Goal: Information Seeking & Learning: Learn about a topic

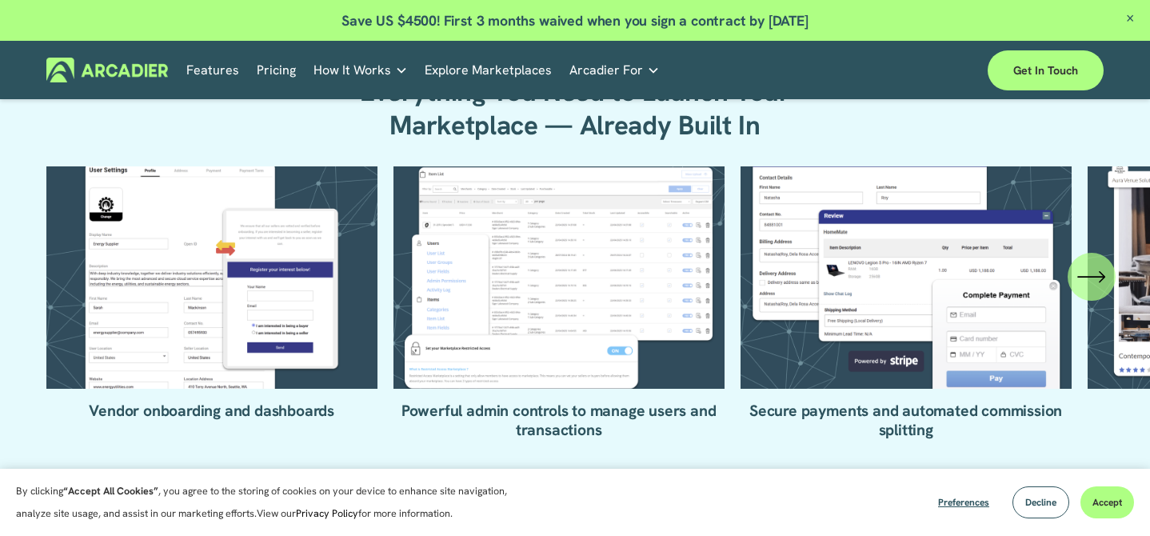
scroll to position [1446, 0]
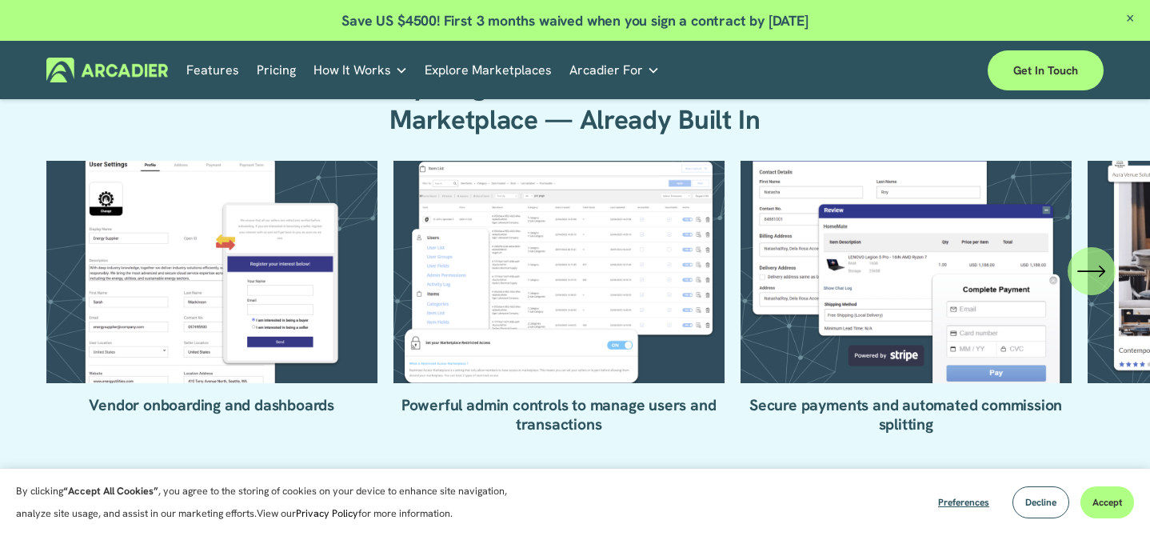
click at [1080, 281] on icon "\a \a \a Next\a \a" at bounding box center [1091, 271] width 29 height 29
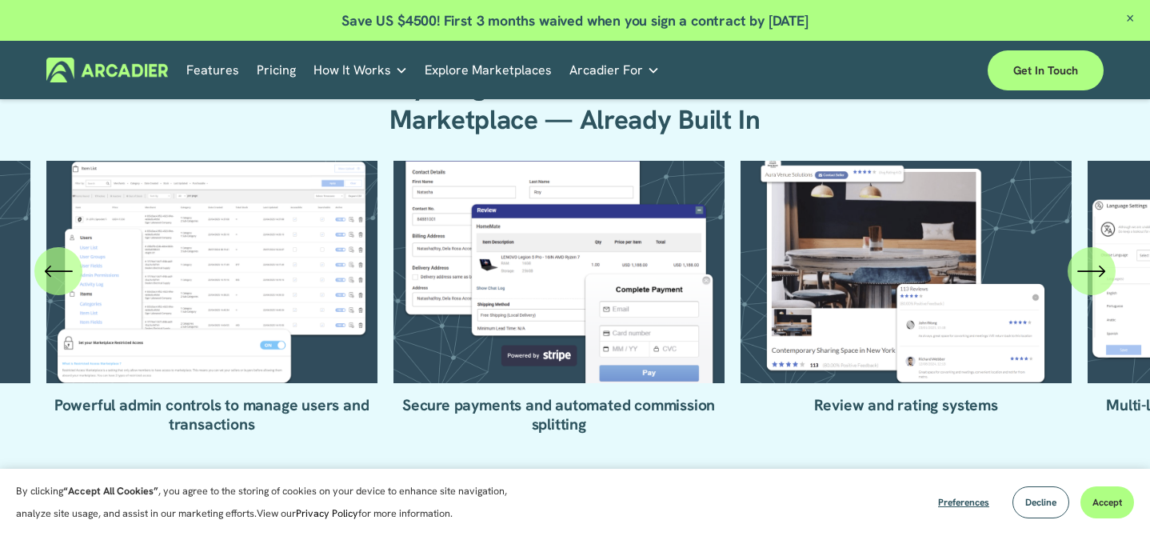
click at [1080, 281] on icon "\a \a \a Next\a \a" at bounding box center [1091, 271] width 29 height 29
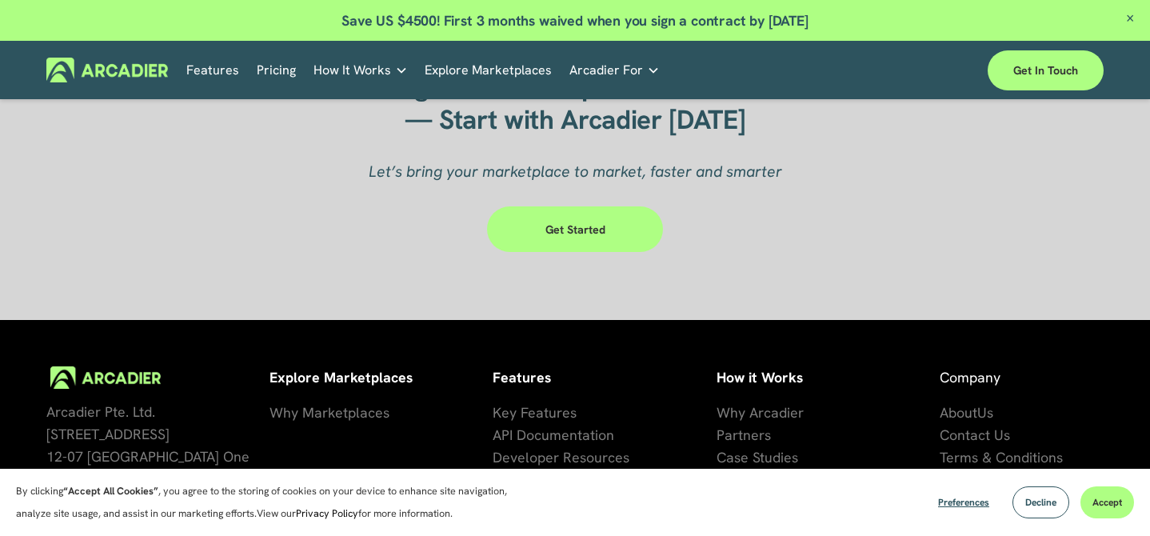
scroll to position [4277, 0]
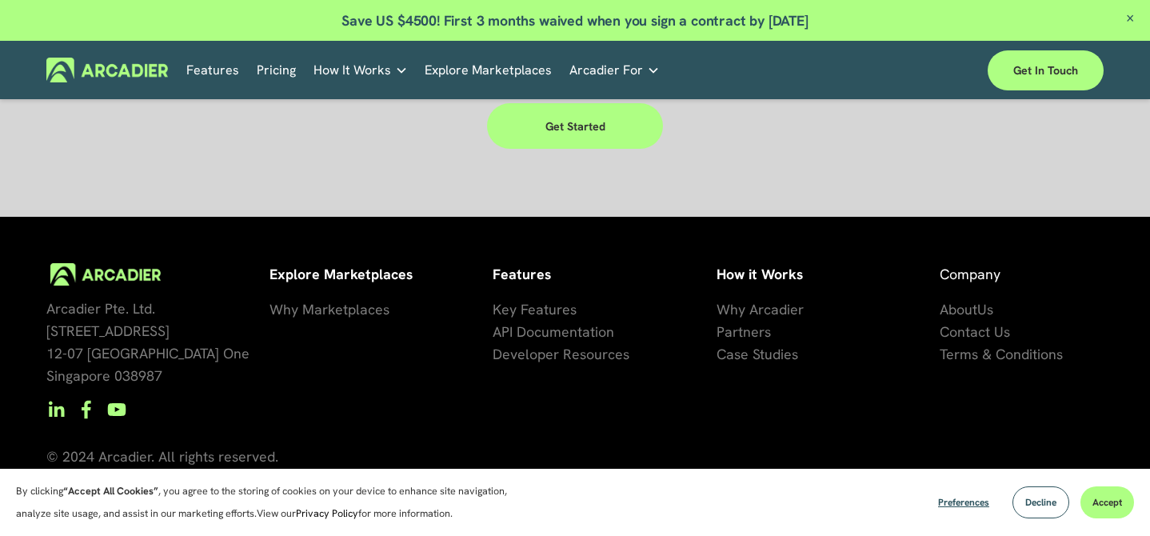
click at [273, 74] on link "Pricing" at bounding box center [276, 70] width 39 height 25
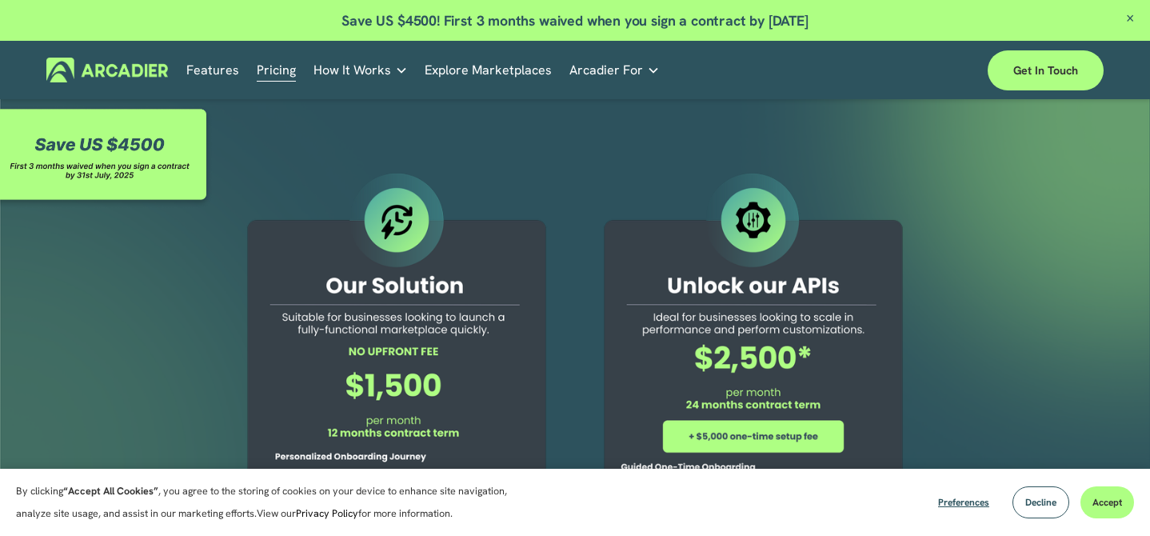
click at [456, 74] on link "Explore Marketplaces" at bounding box center [488, 70] width 127 height 25
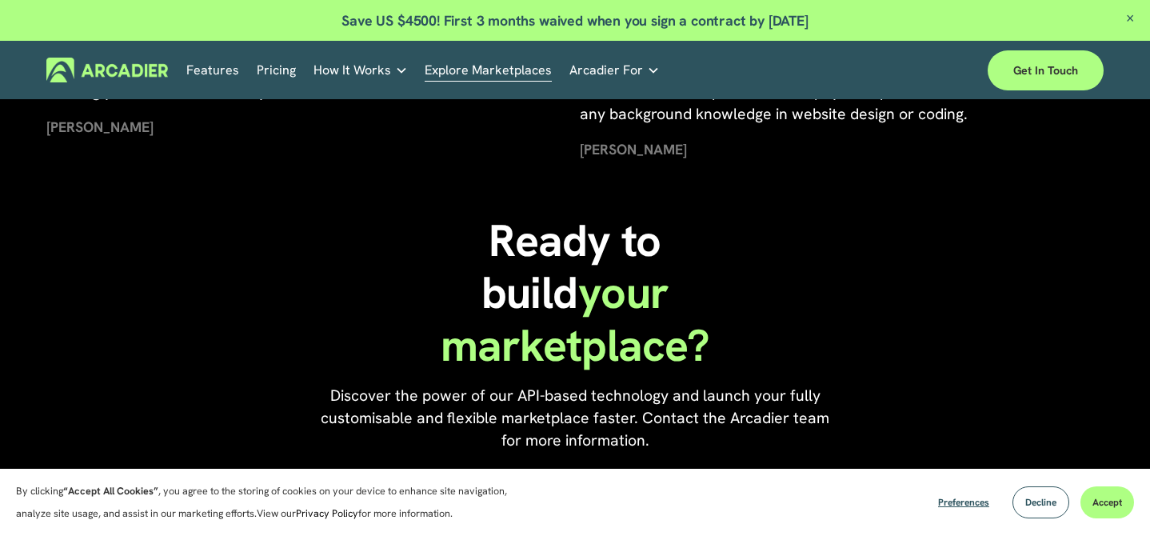
scroll to position [3596, 0]
